Goal: Transaction & Acquisition: Download file/media

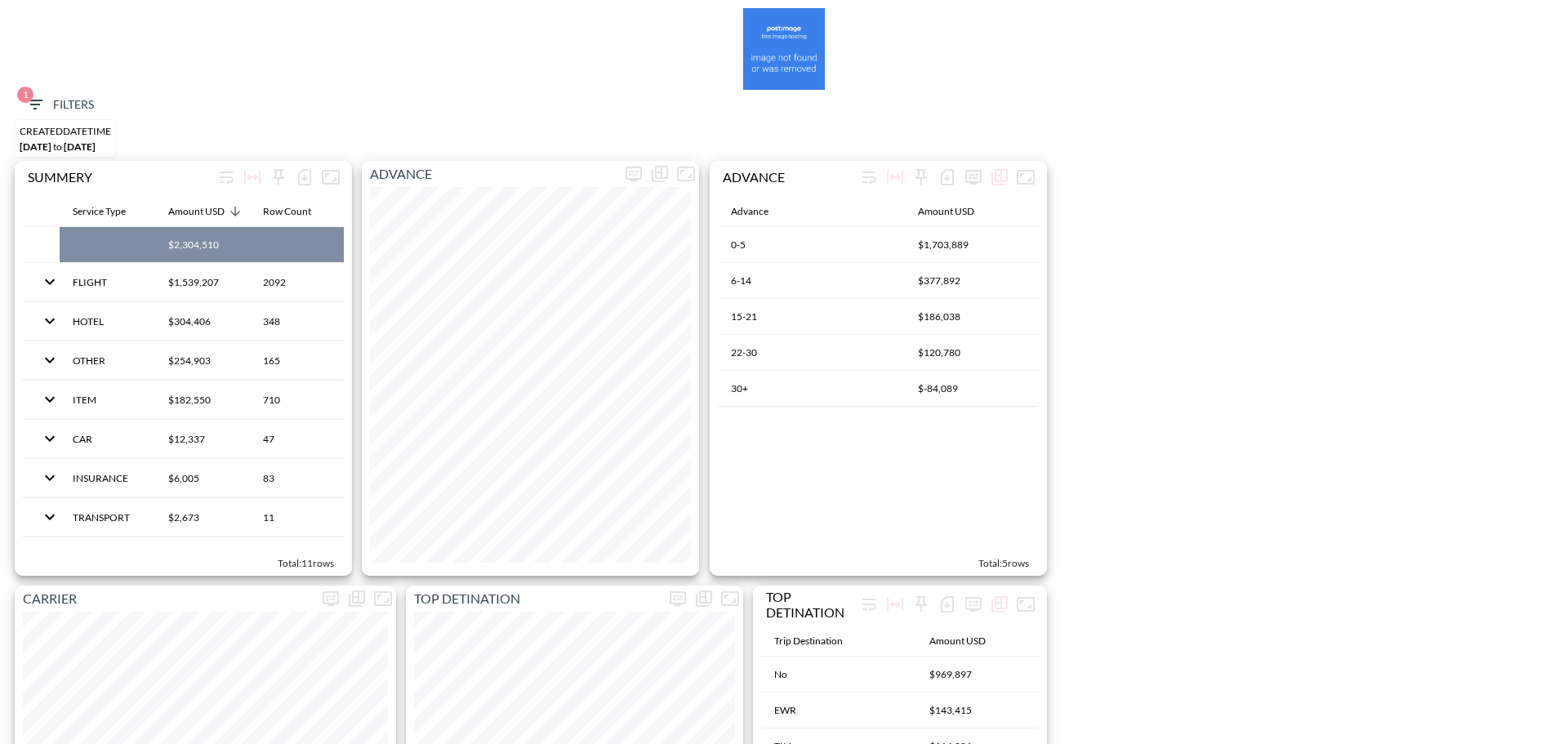
click at [34, 102] on icon "button" at bounding box center [35, 105] width 20 height 20
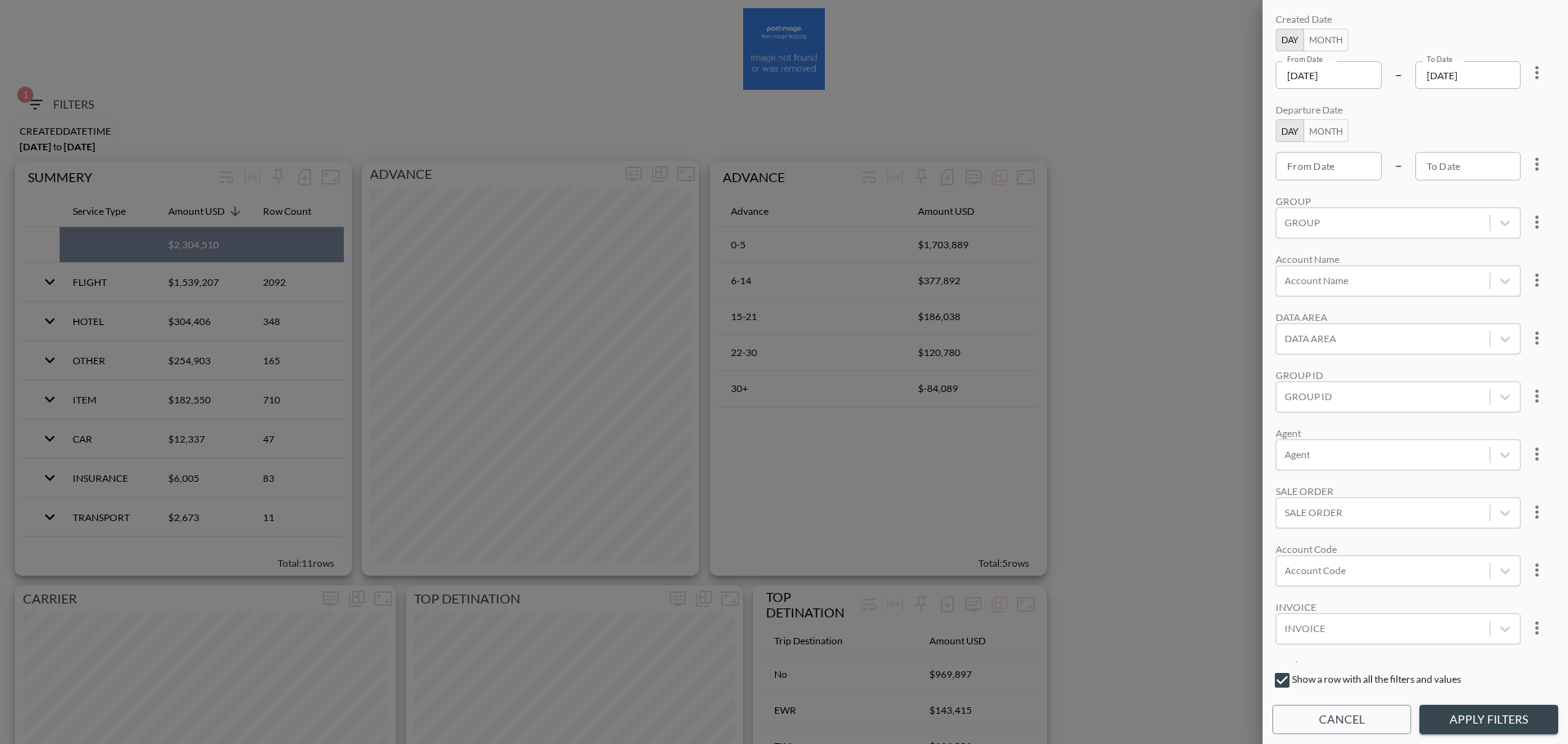
click at [1376, 76] on input "[DATE]" at bounding box center [1328, 75] width 106 height 28
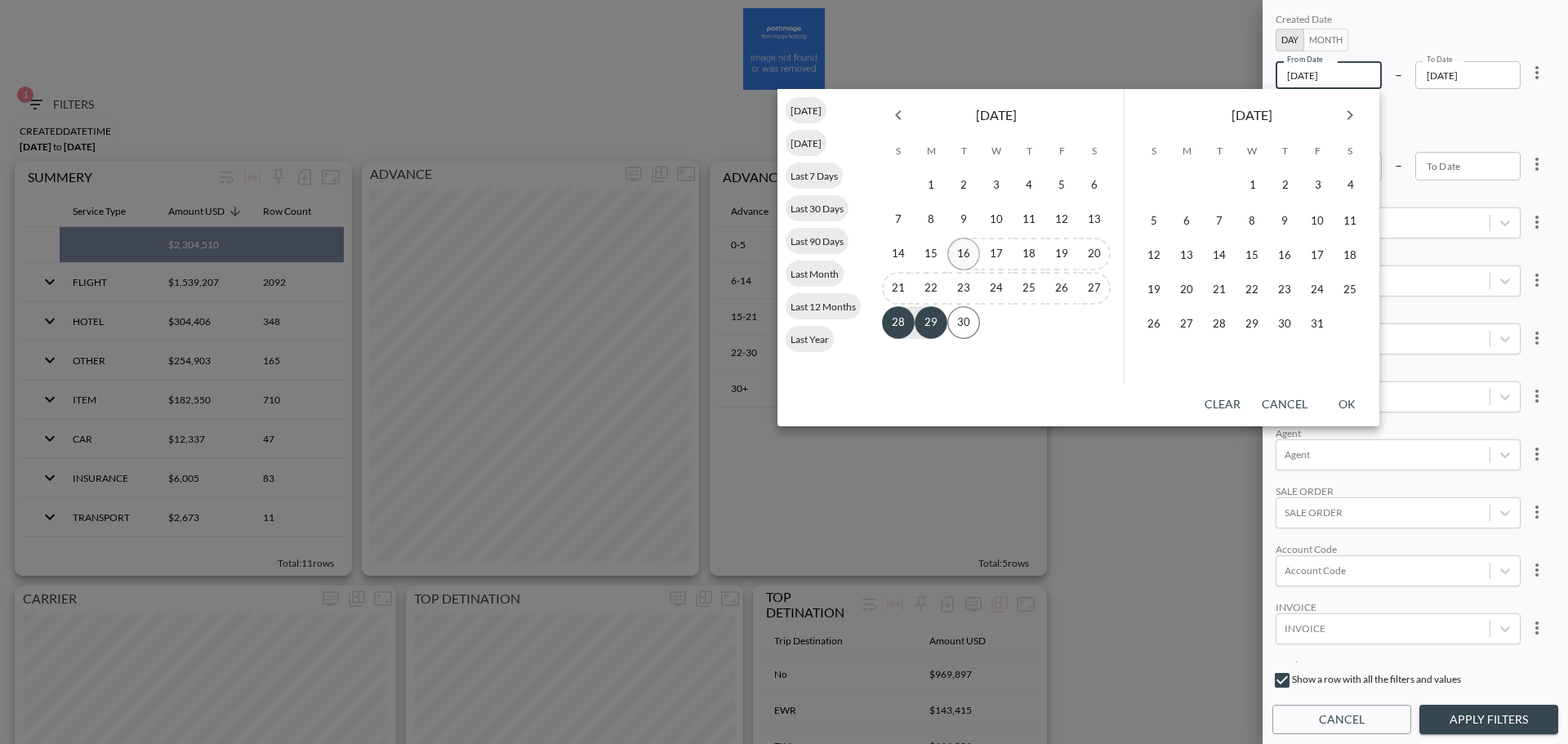
click at [971, 258] on button "16" at bounding box center [963, 254] width 33 height 33
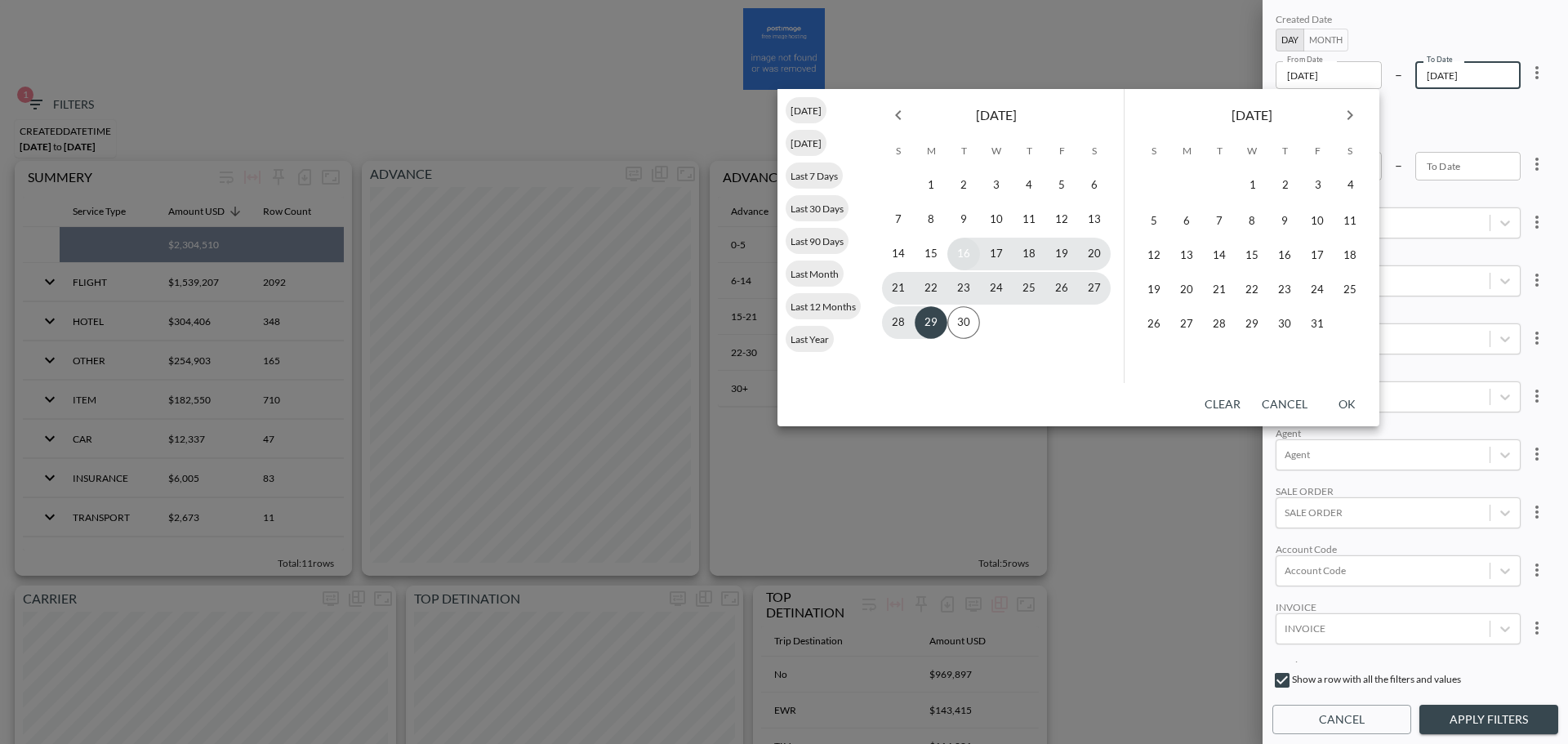
type input "[DATE]"
click at [992, 255] on button "17" at bounding box center [996, 254] width 33 height 33
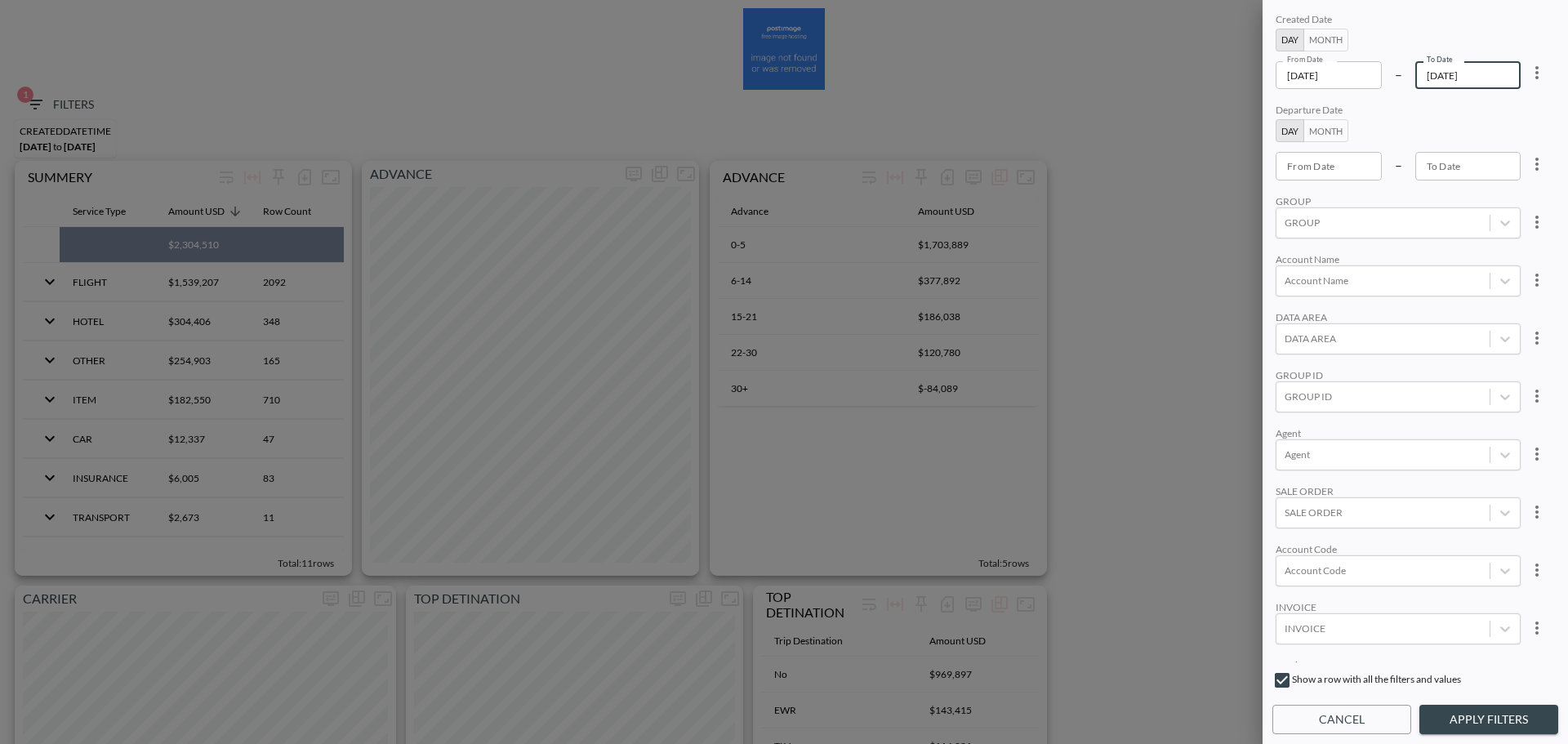
click at [1486, 63] on input "[DATE]" at bounding box center [1468, 75] width 106 height 28
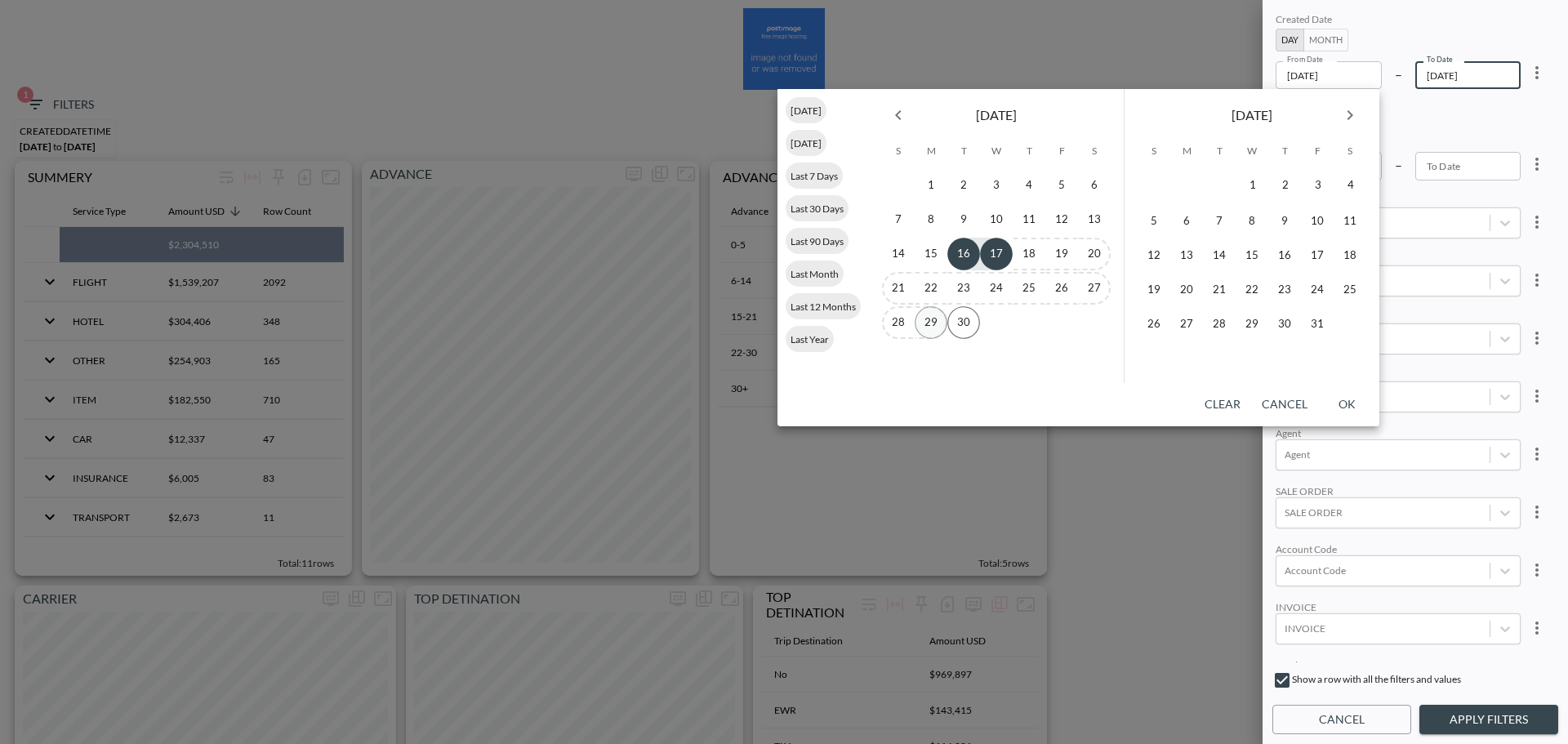
click at [939, 317] on button "29" at bounding box center [931, 323] width 33 height 33
type input "[DATE]"
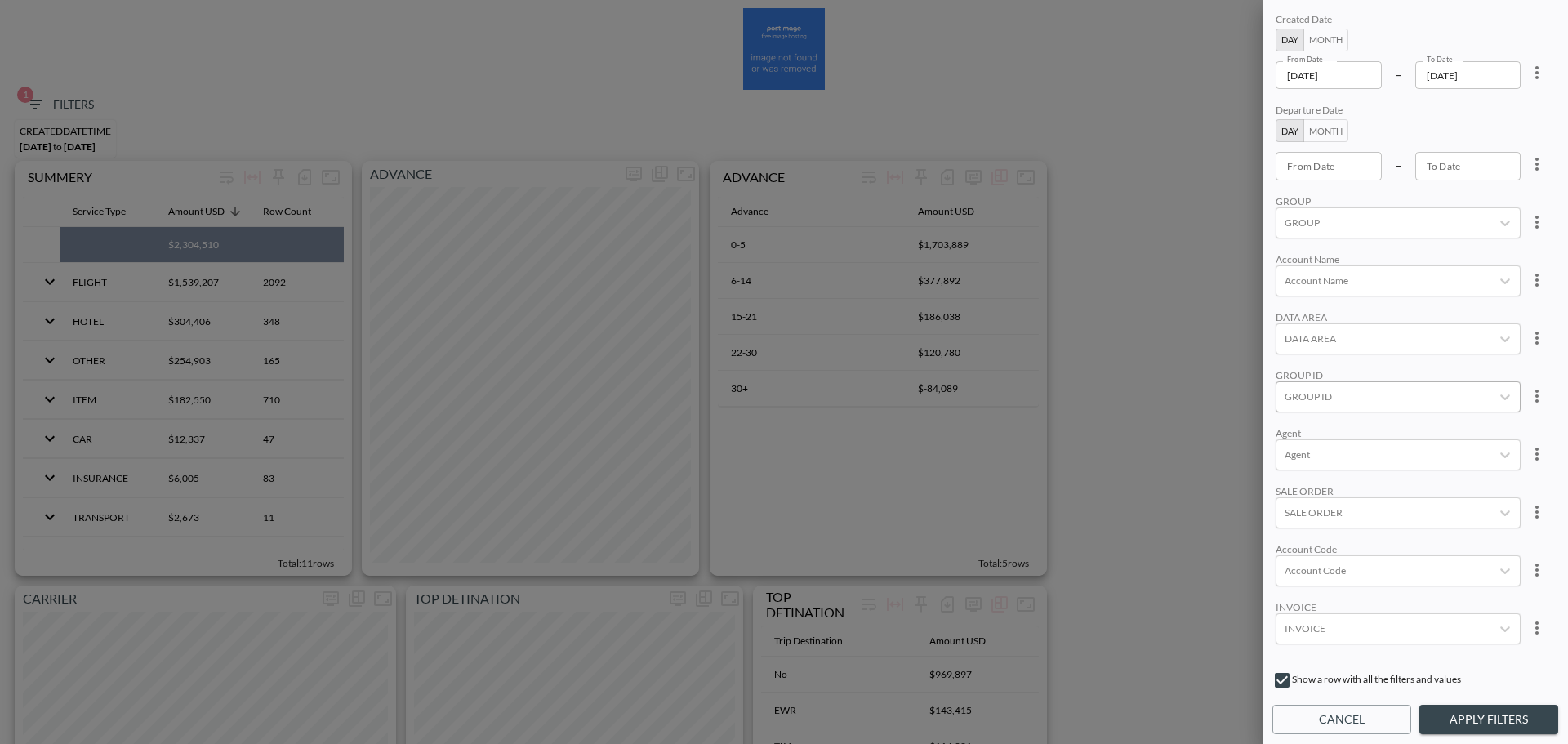
click at [1343, 409] on div "GROUP ID" at bounding box center [1397, 397] width 245 height 31
click at [1283, 318] on input "CLOUDINARY" at bounding box center [1288, 315] width 35 height 35
type input "clo"
click at [1411, 244] on div "Created Date Day Month From Date [DATE] From Date – To Date [DATE] To Date Depa…" at bounding box center [1415, 336] width 286 height 652
click at [1445, 709] on button "Apply Filters" at bounding box center [1489, 719] width 139 height 31
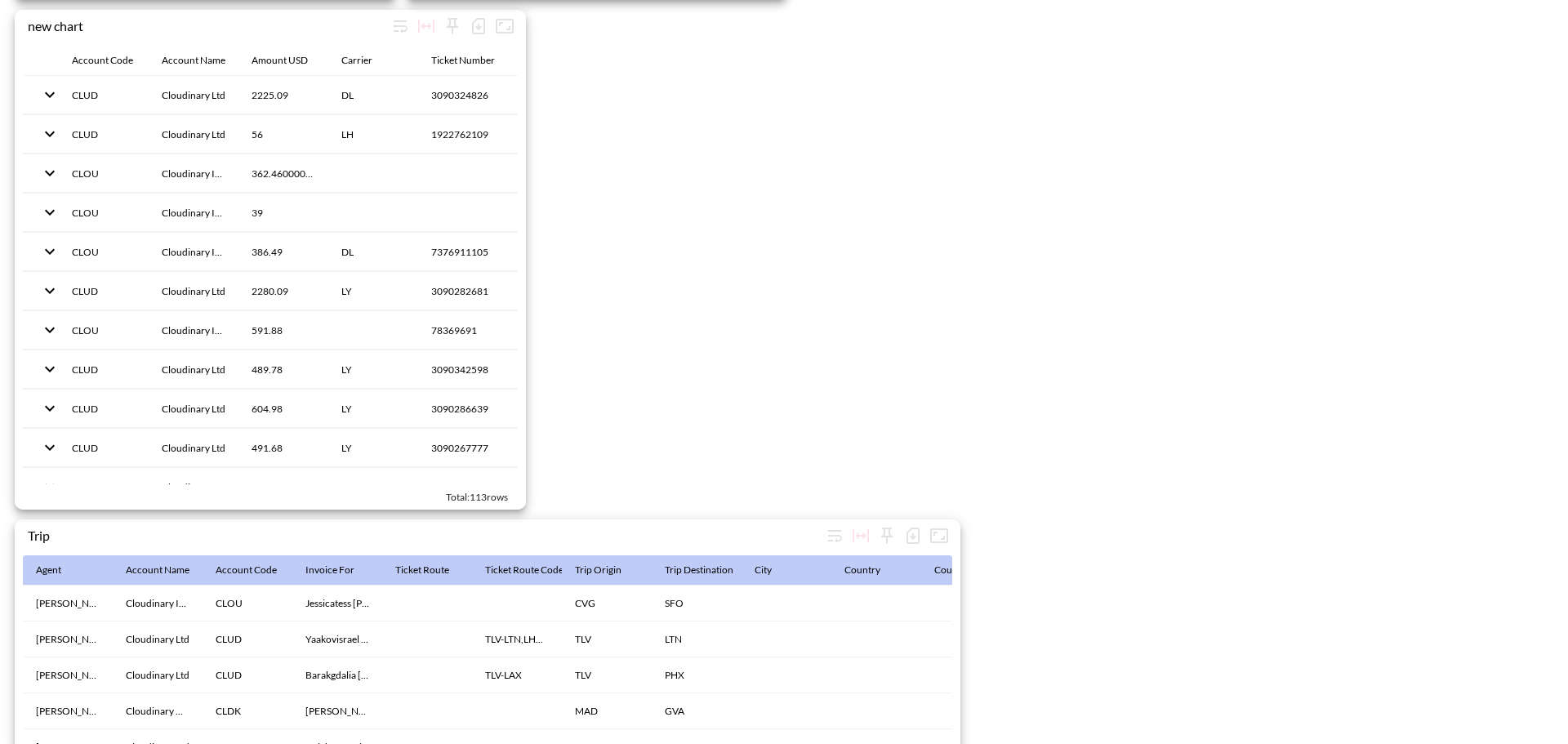
scroll to position [2523, 0]
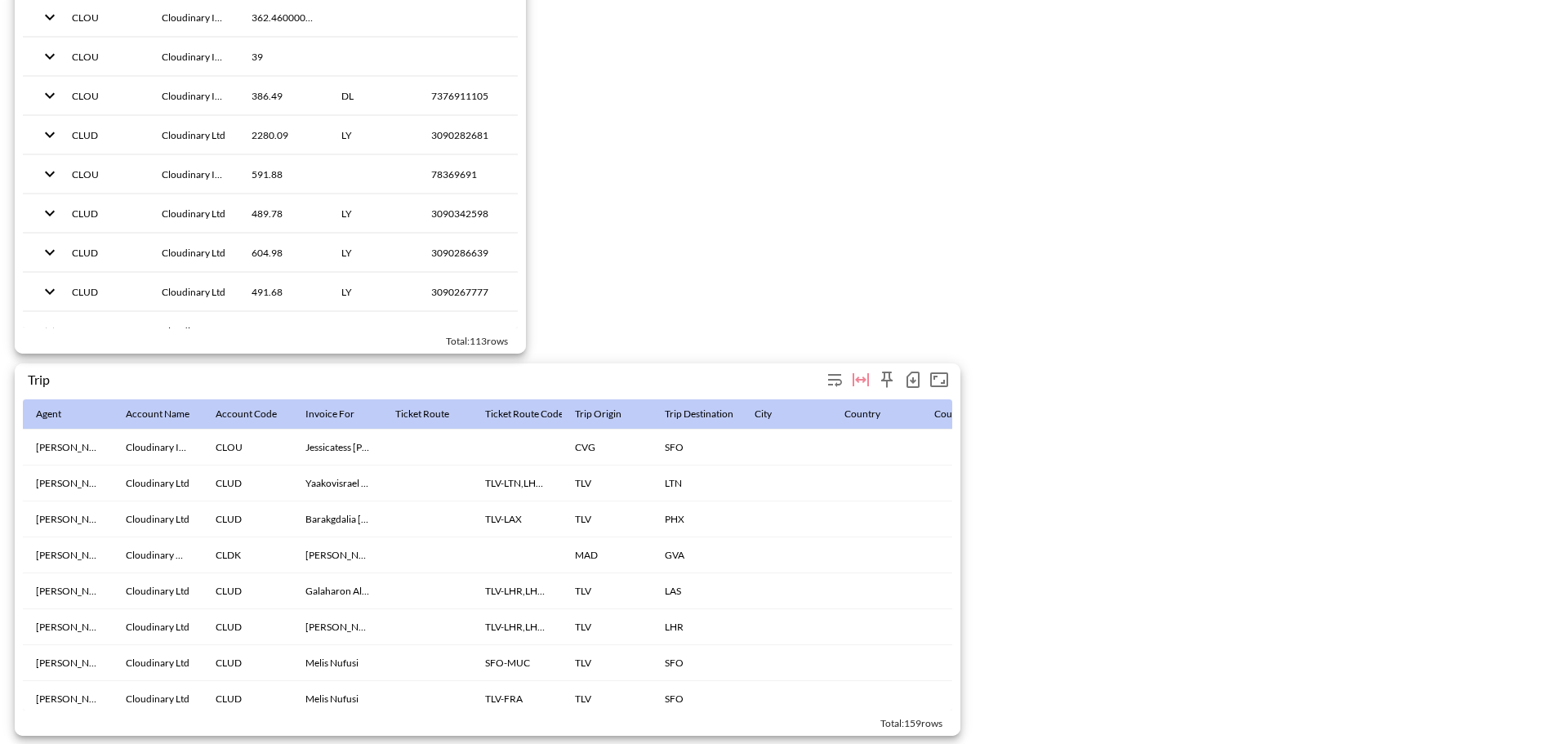
click at [915, 370] on icon "button" at bounding box center [913, 379] width 20 height 20
click at [869, 397] on li "Download CSV ( 159 Rows )" at bounding box center [825, 406] width 200 height 30
